Goal: Information Seeking & Learning: Learn about a topic

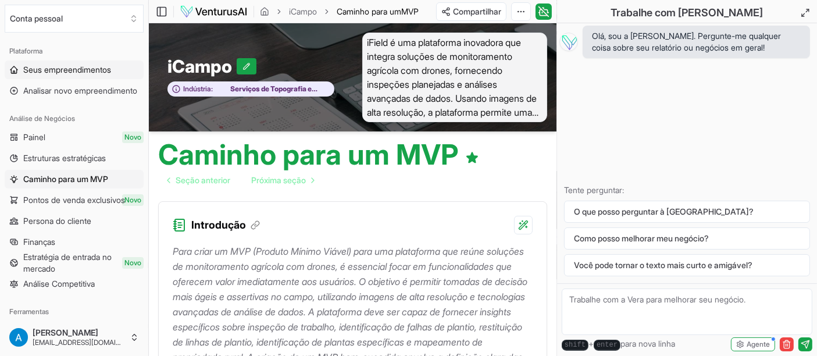
click at [82, 69] on font "Seus empreendimentos" at bounding box center [67, 70] width 88 height 10
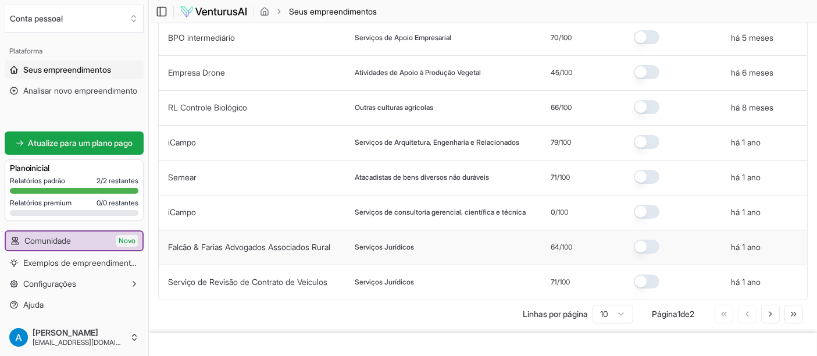
scroll to position [194, 0]
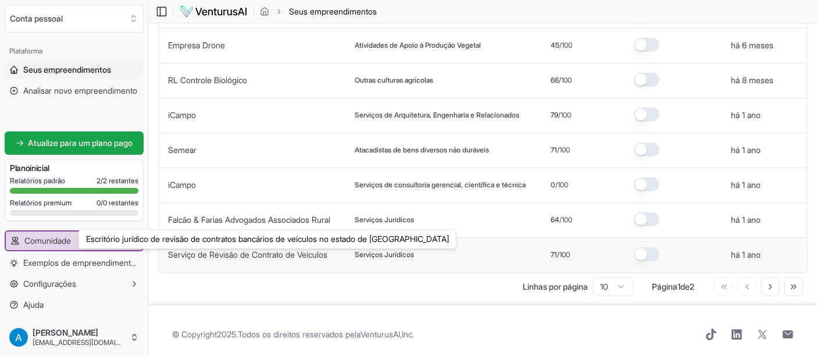
click at [239, 259] on font "Serviço de Revisão de Contrato de Veículos" at bounding box center [247, 254] width 159 height 10
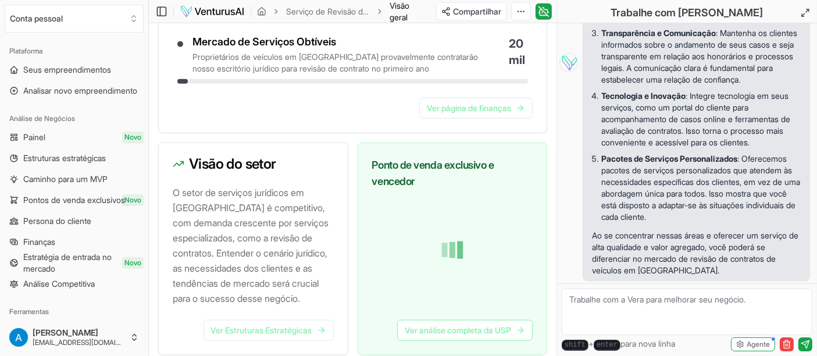
scroll to position [1163, 0]
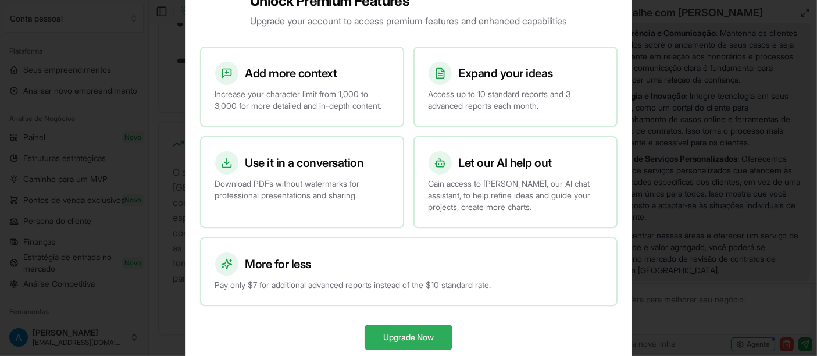
click at [388, 349] on button "Upgrade Now" at bounding box center [409, 337] width 88 height 26
click at [397, 337] on button "Upgrade Now" at bounding box center [409, 337] width 88 height 26
click at [396, 336] on button "Upgrade Now" at bounding box center [409, 337] width 88 height 26
click at [132, 206] on div at bounding box center [408, 178] width 817 height 356
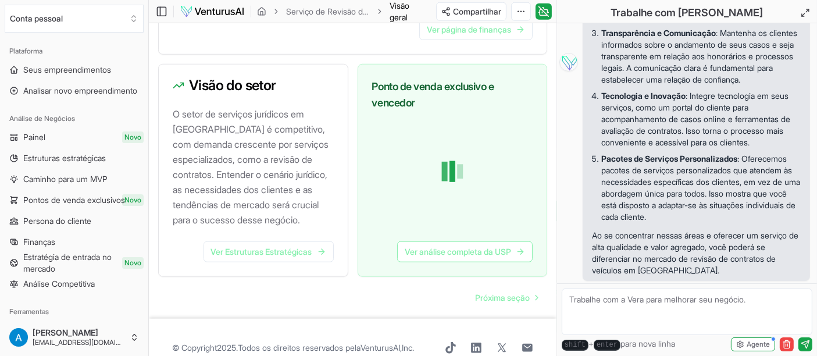
scroll to position [1256, 0]
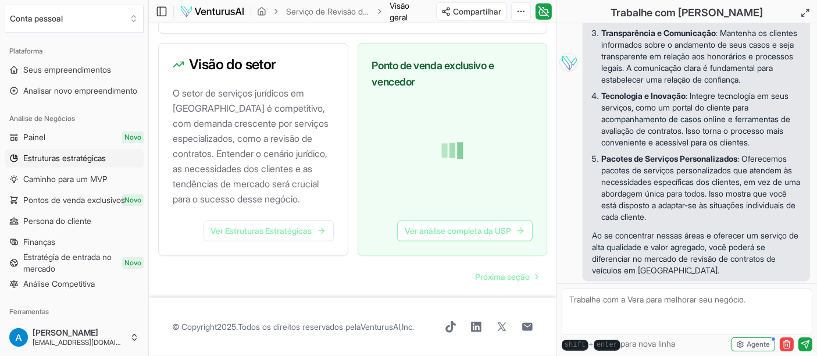
click at [61, 158] on font "Estruturas estratégicas" at bounding box center [64, 158] width 83 height 10
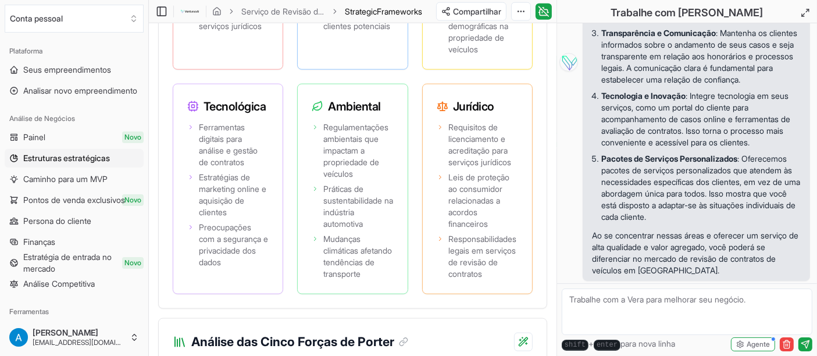
scroll to position [1421, 0]
click at [546, 8] on icon at bounding box center [544, 12] width 12 height 14
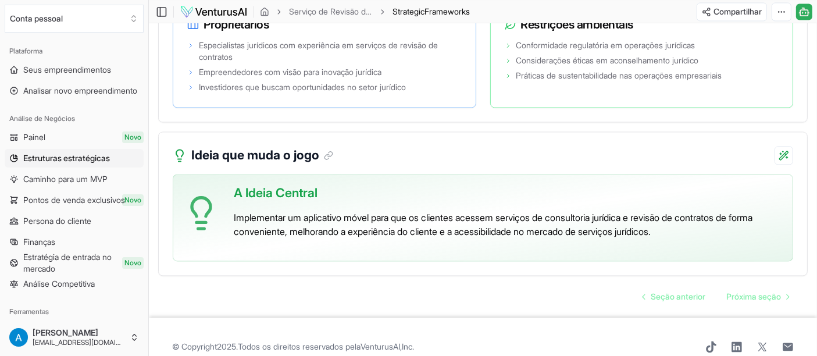
scroll to position [2389, 0]
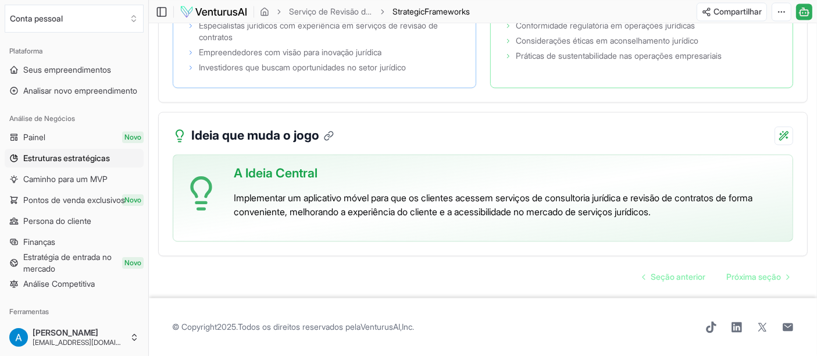
click at [329, 137] on icon at bounding box center [329, 135] width 10 height 10
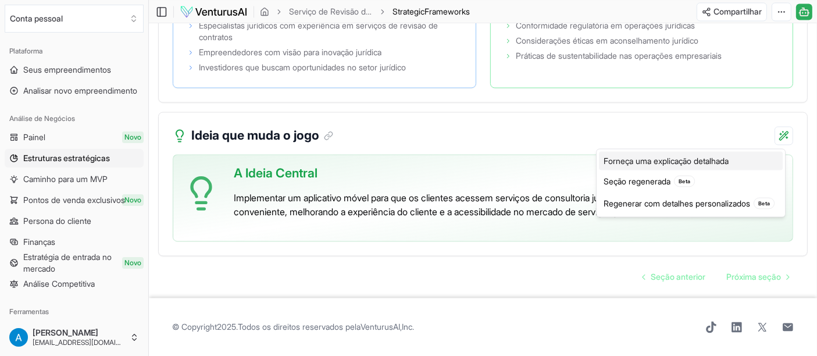
click at [651, 155] on font "Forneça uma explicação detalhada" at bounding box center [666, 161] width 125 height 12
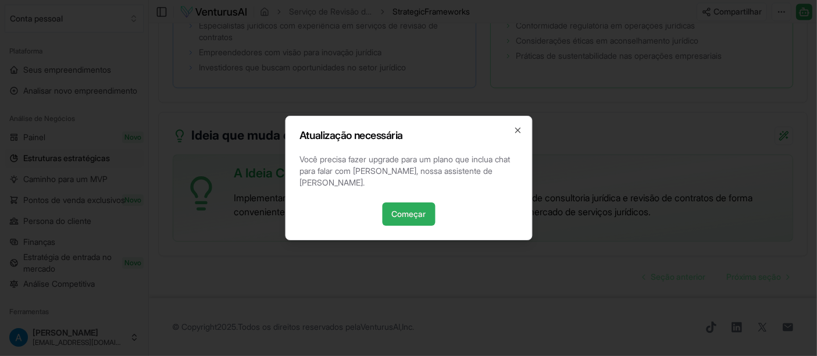
click at [426, 210] on font "Começar" at bounding box center [408, 214] width 34 height 10
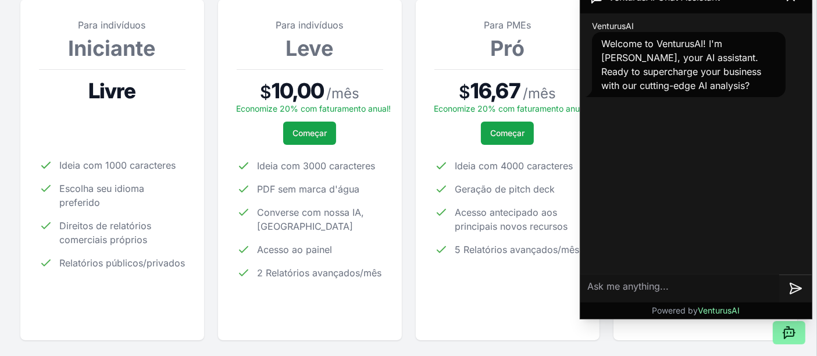
scroll to position [194, 0]
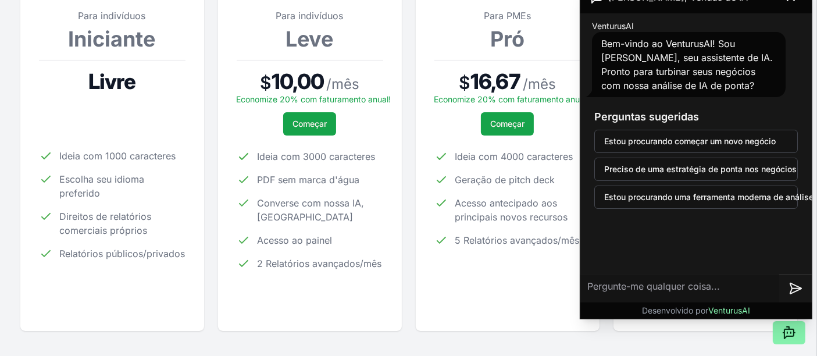
click at [546, 321] on div "Para PMEs Pró $ 16,67 / mês Economize 20% com faturamento anual! Começar Ideia …" at bounding box center [508, 160] width 184 height 341
click at [498, 124] on font "Começar" at bounding box center [507, 124] width 34 height 10
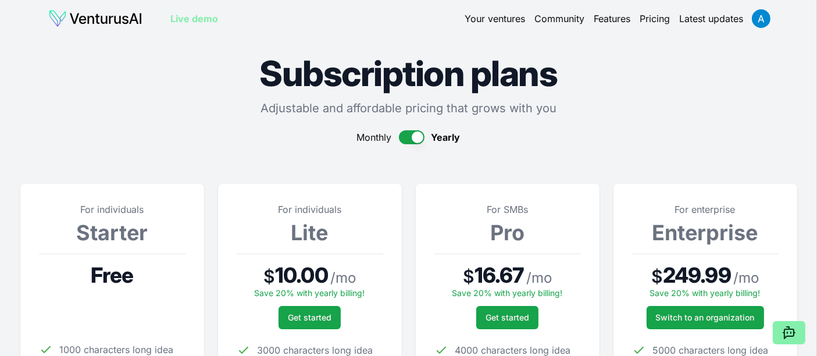
click at [196, 20] on link "Live demo" at bounding box center [194, 19] width 48 height 14
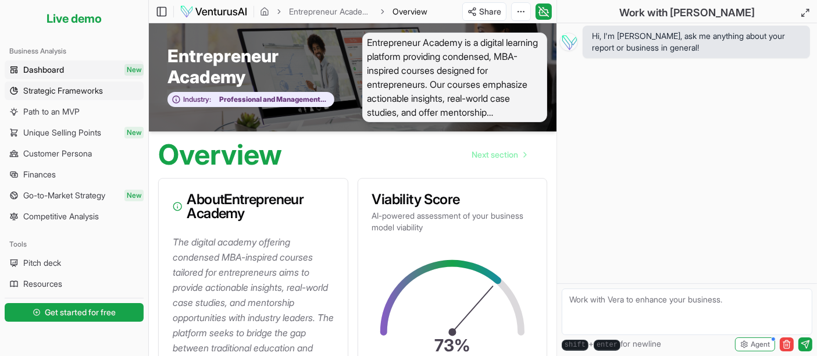
click at [77, 85] on span "Strategic Frameworks" at bounding box center [63, 91] width 80 height 12
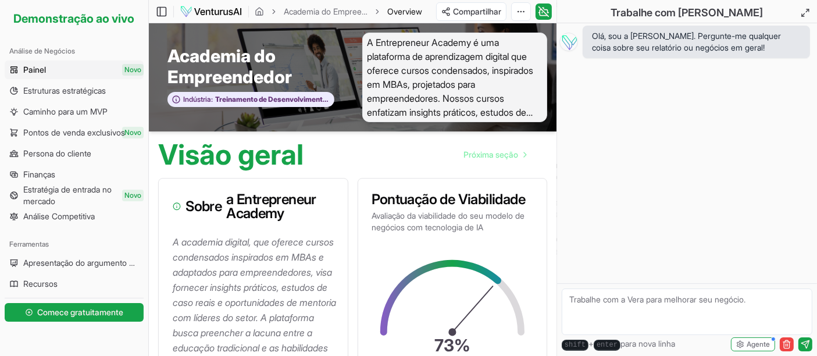
click at [215, 7] on img at bounding box center [211, 12] width 63 height 14
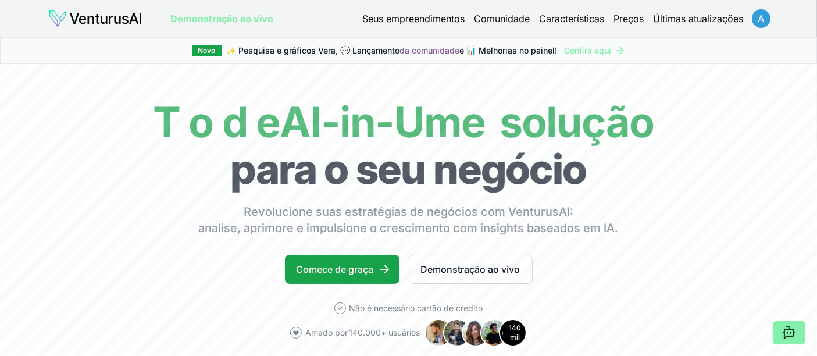
click at [767, 19] on html "Valorizamos sua privacidade Utilizamos cookies para aprimorar sua experiência d…" at bounding box center [408, 178] width 817 height 356
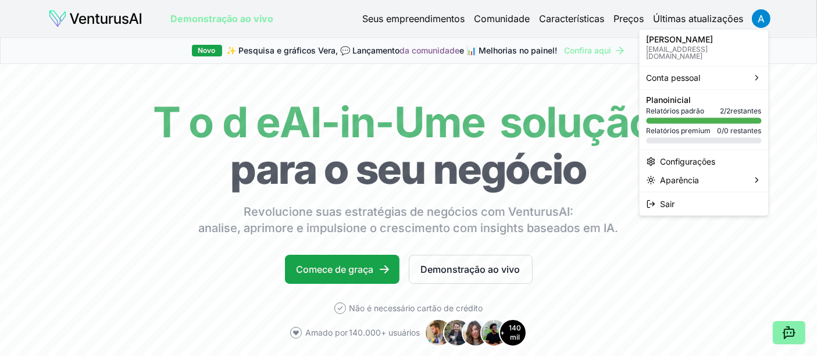
click at [676, 41] on font "[PERSON_NAME]" at bounding box center [680, 39] width 67 height 10
click at [397, 19] on html "Valorizamos sua privacidade Utilizamos cookies para aprimorar sua experiência d…" at bounding box center [408, 178] width 817 height 356
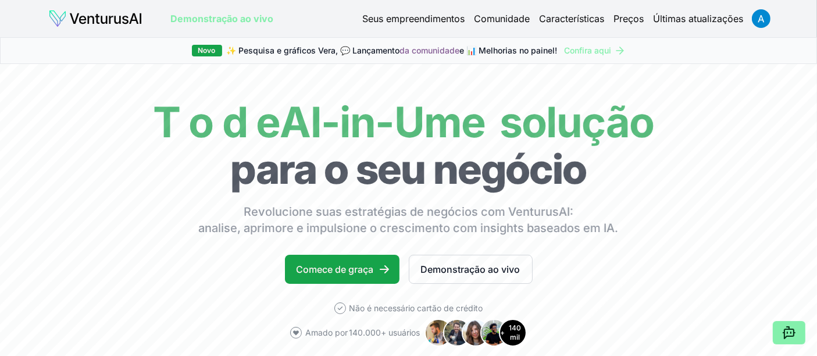
click at [397, 19] on font "Seus empreendimentos" at bounding box center [414, 19] width 102 height 12
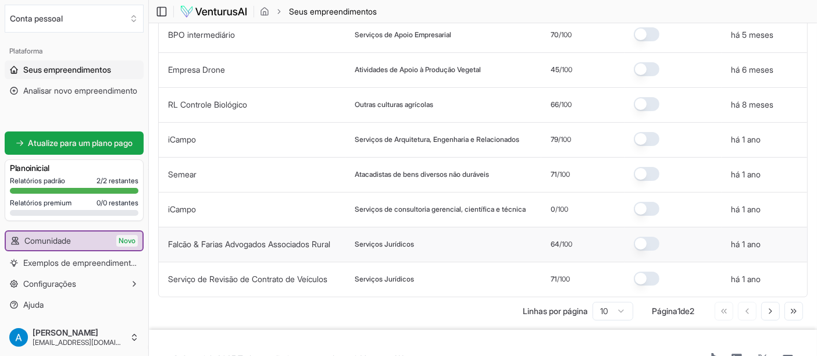
scroll to position [202, 0]
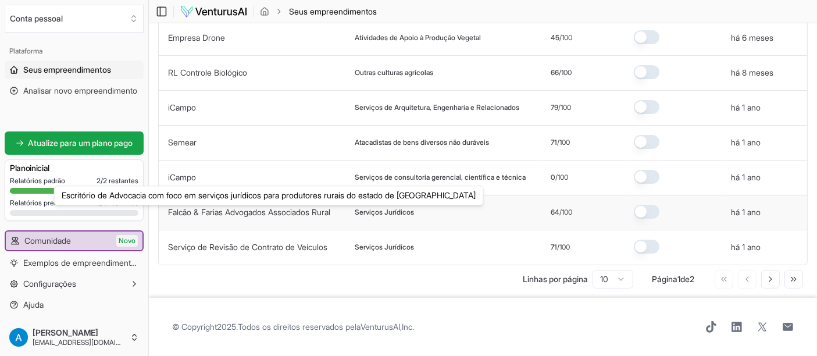
click at [224, 212] on font "Falcão & Farias Advogados Associados Rural" at bounding box center [249, 212] width 162 height 10
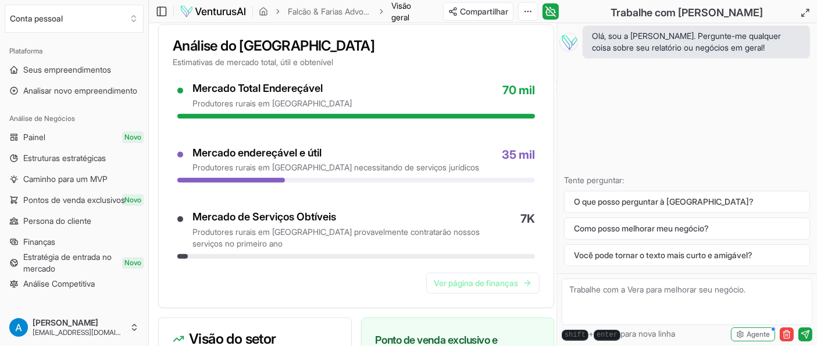
scroll to position [969, 0]
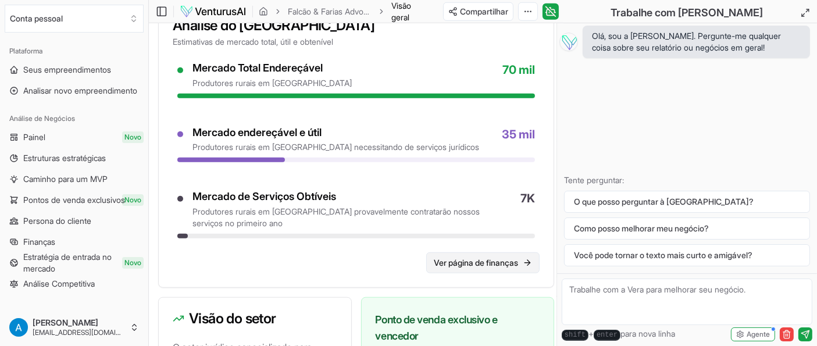
click at [477, 262] on font "Ver página de finanças" at bounding box center [476, 263] width 84 height 10
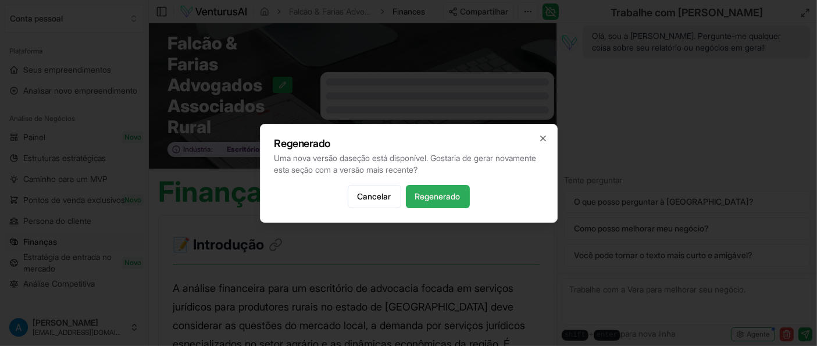
click at [430, 196] on font "Regenerado" at bounding box center [437, 196] width 45 height 10
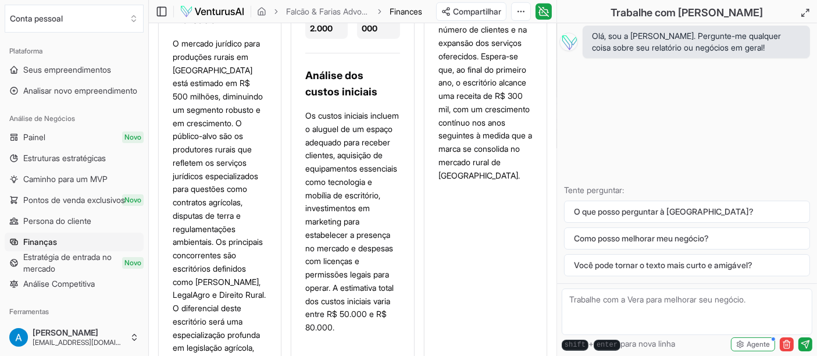
scroll to position [874, 0]
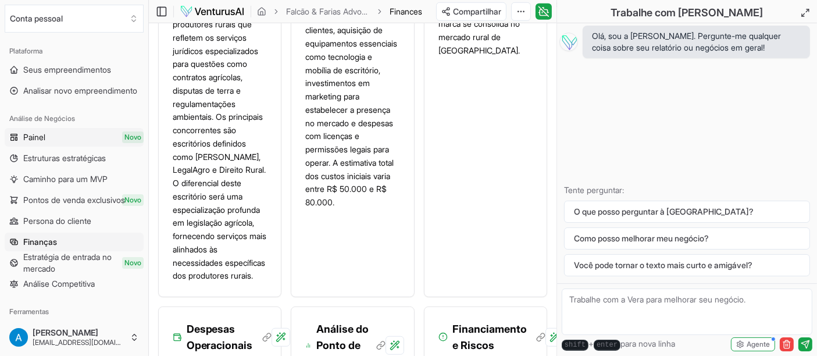
click at [81, 131] on link "Painel Novo" at bounding box center [74, 137] width 139 height 19
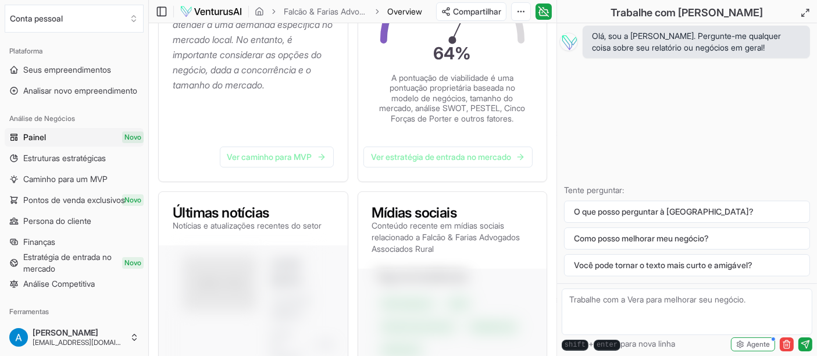
scroll to position [323, 0]
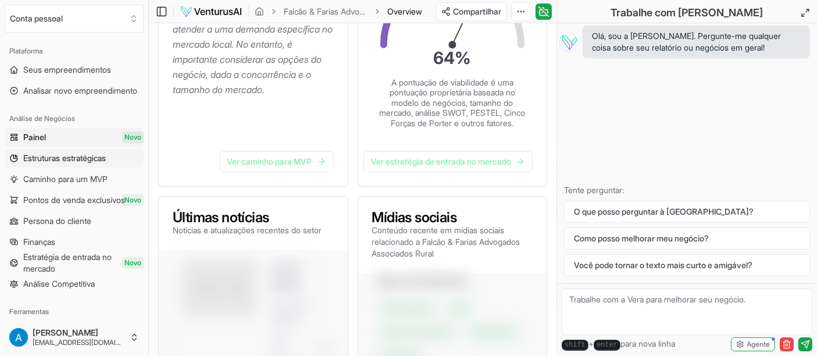
click at [61, 159] on font "Estruturas estratégicas" at bounding box center [64, 158] width 83 height 10
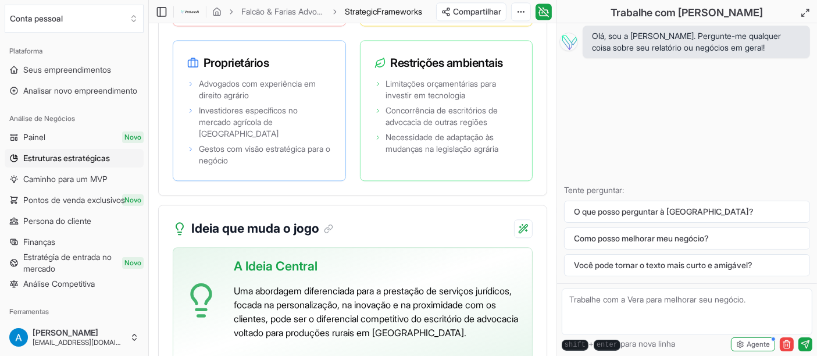
scroll to position [2773, 0]
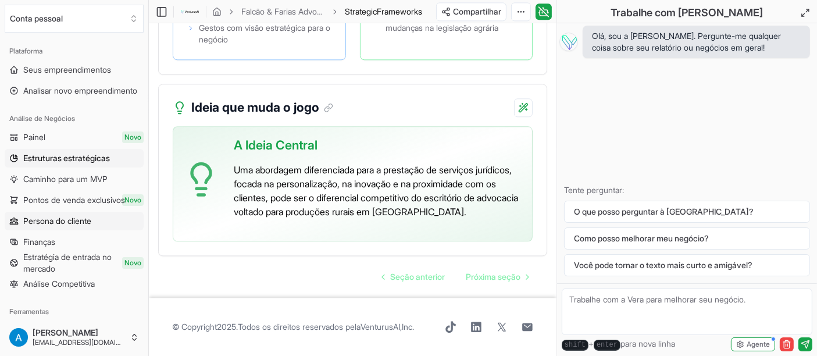
click at [56, 220] on font "Persona do cliente" at bounding box center [57, 221] width 68 height 10
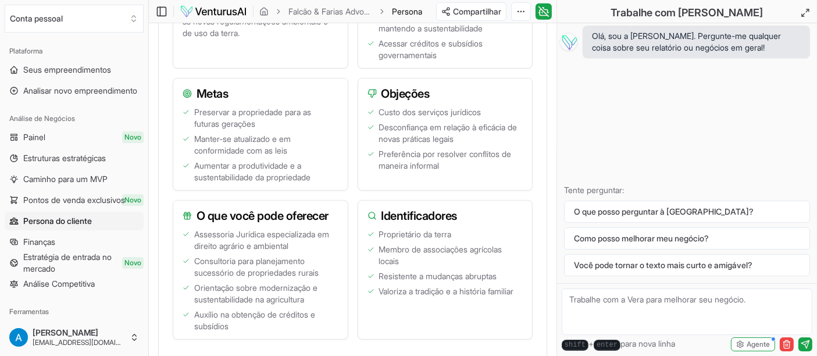
scroll to position [711, 0]
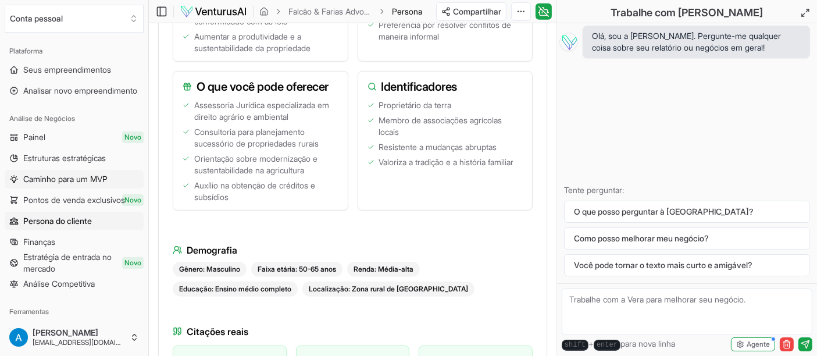
click at [72, 181] on font "Caminho para um MVP" at bounding box center [65, 179] width 84 height 10
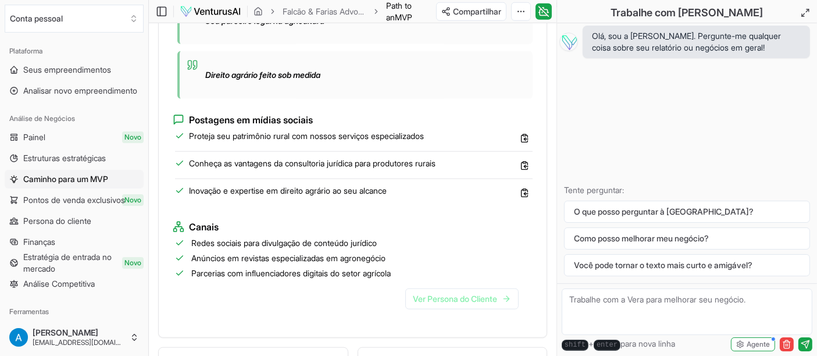
scroll to position [1227, 0]
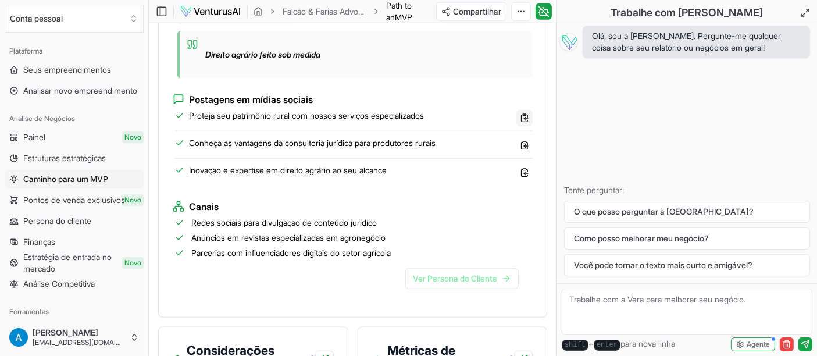
click at [525, 120] on icon at bounding box center [525, 118] width 2 height 3
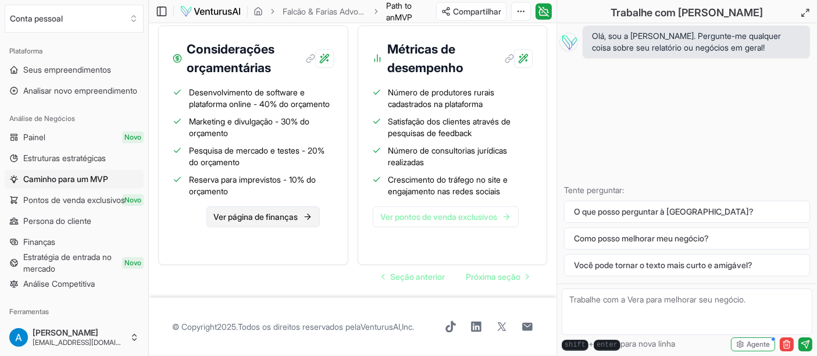
scroll to position [1551, 0]
click at [60, 198] on font "Pontos de venda exclusivos" at bounding box center [74, 200] width 102 height 10
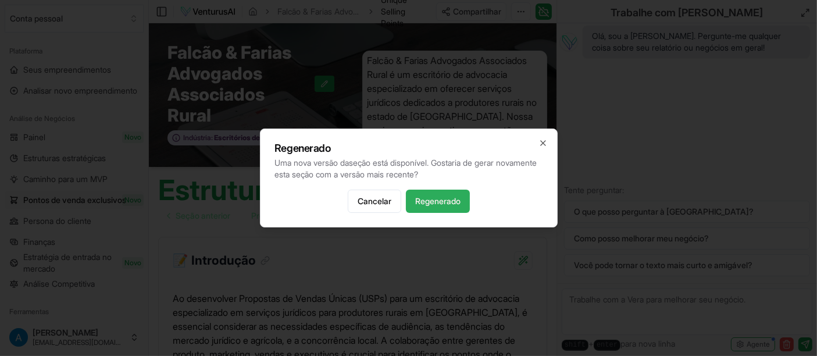
click at [445, 203] on font "Regenerado" at bounding box center [437, 201] width 45 height 10
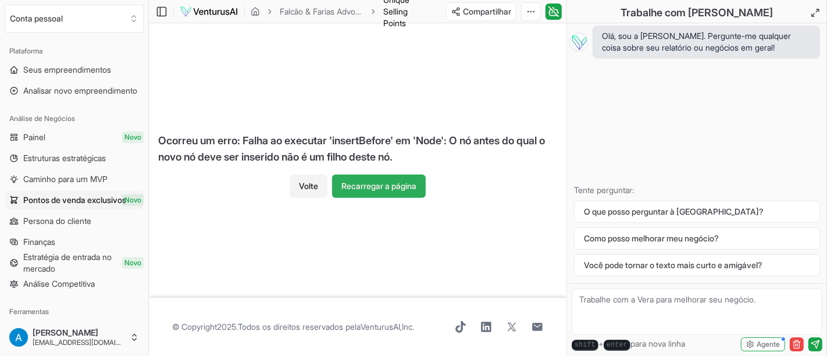
click at [363, 187] on font "Recarregar a página" at bounding box center [378, 186] width 75 height 10
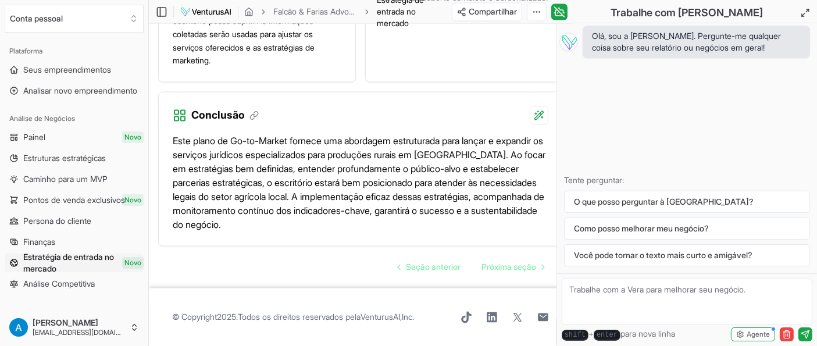
scroll to position [2248, 0]
click at [56, 283] on font "Análise Competitiva" at bounding box center [59, 284] width 72 height 10
